Goal: Check status: Check status

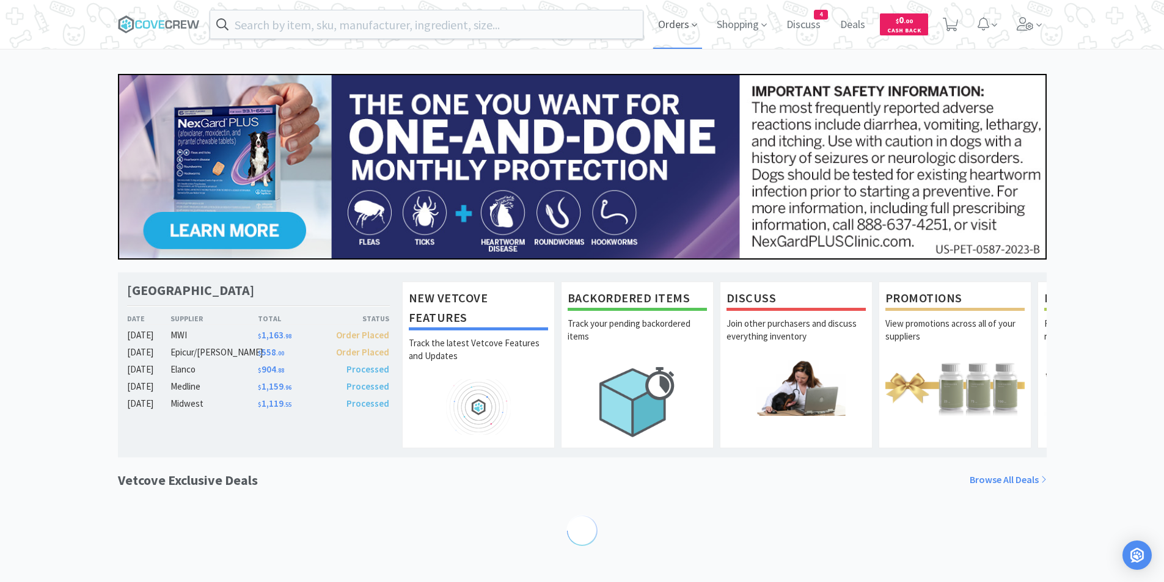
click at [680, 26] on span "Orders" at bounding box center [677, 24] width 49 height 49
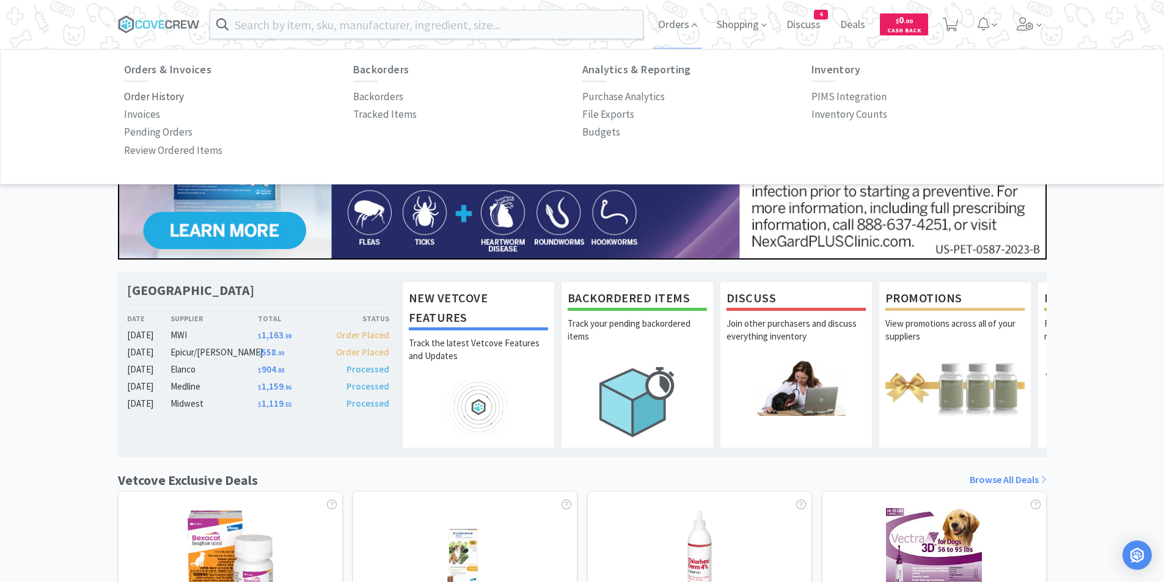
click at [175, 98] on p "Order History" at bounding box center [154, 97] width 60 height 16
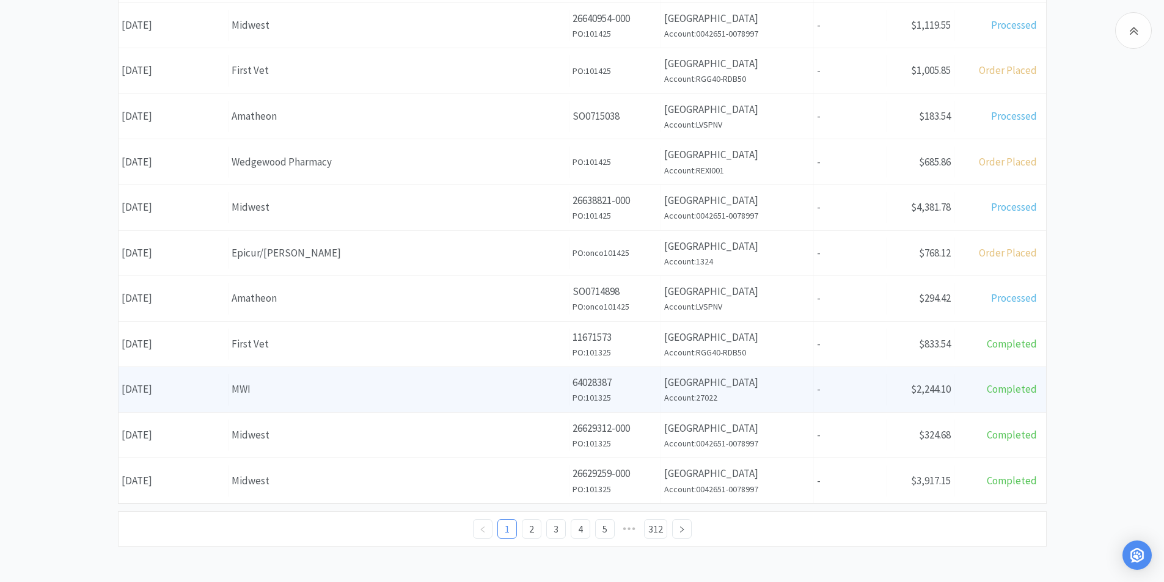
scroll to position [426, 0]
click at [248, 392] on div "MWI" at bounding box center [399, 388] width 334 height 16
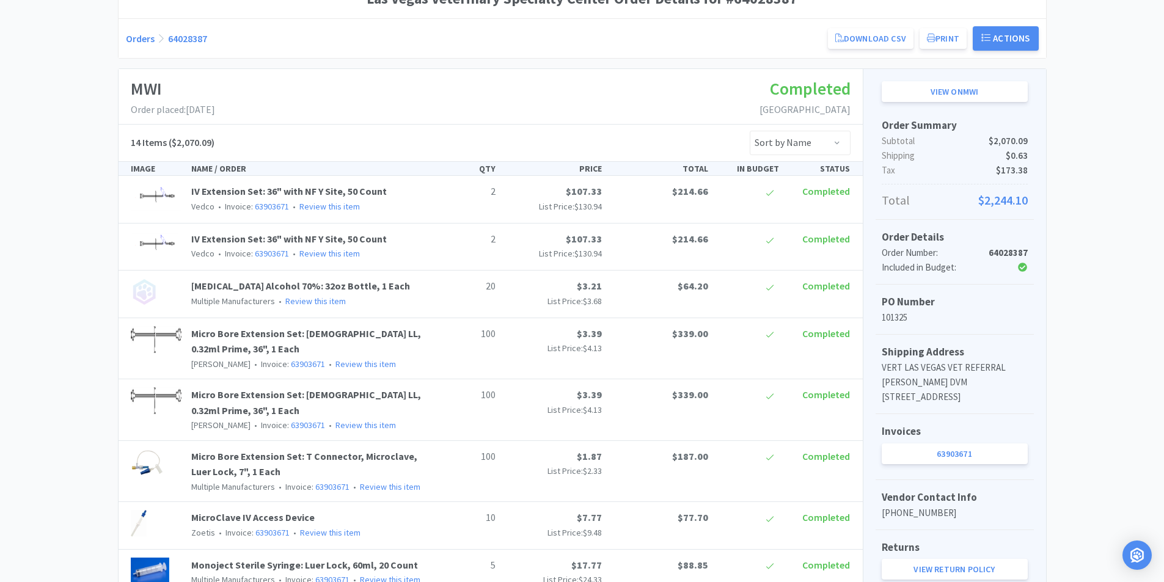
scroll to position [154, 0]
